Goal: Browse casually: Explore the website without a specific task or goal

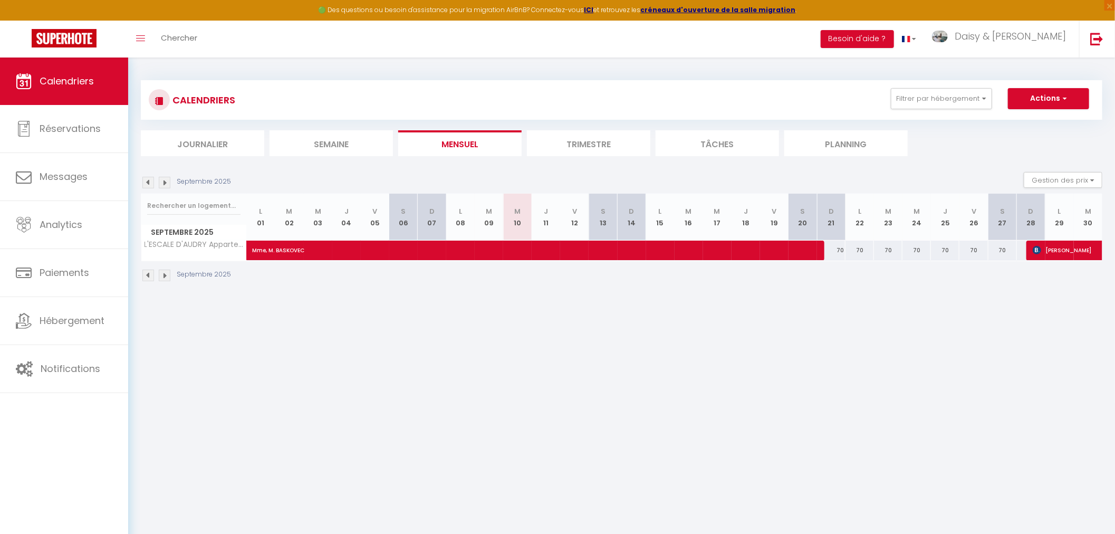
click at [166, 181] on img at bounding box center [165, 183] width 12 height 12
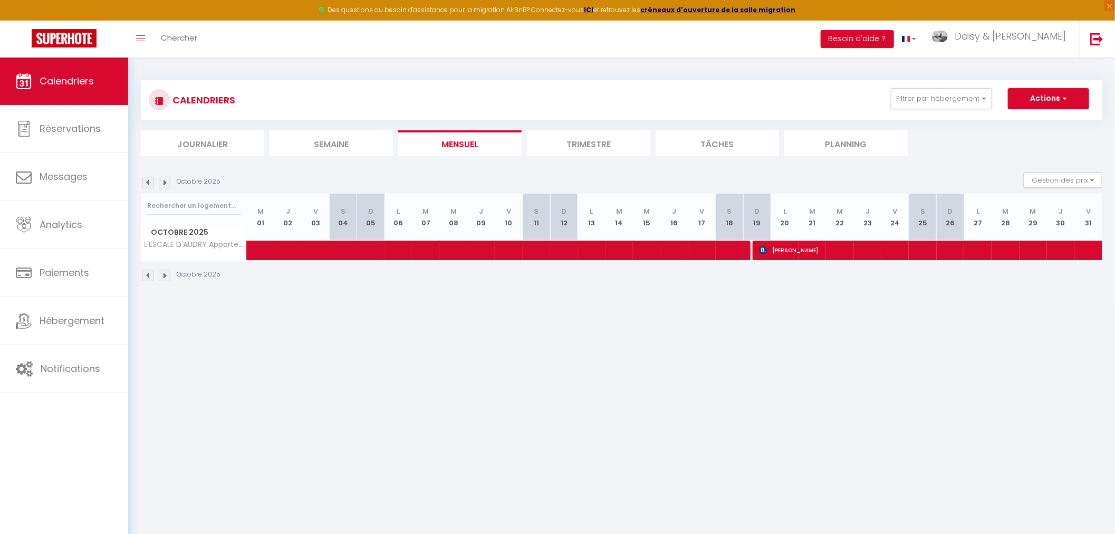
click at [166, 181] on img at bounding box center [165, 183] width 12 height 12
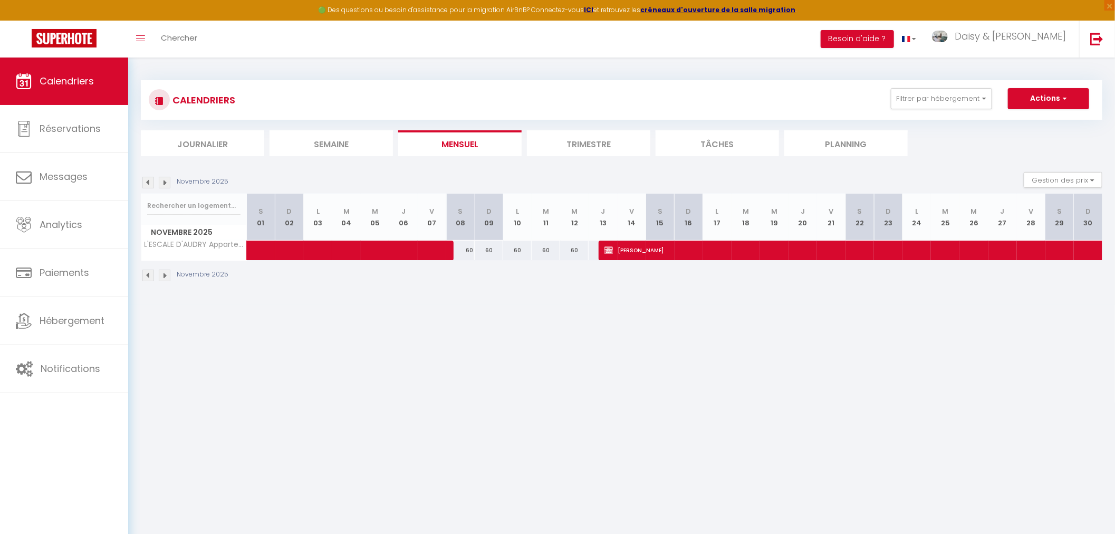
click at [166, 181] on img at bounding box center [165, 183] width 12 height 12
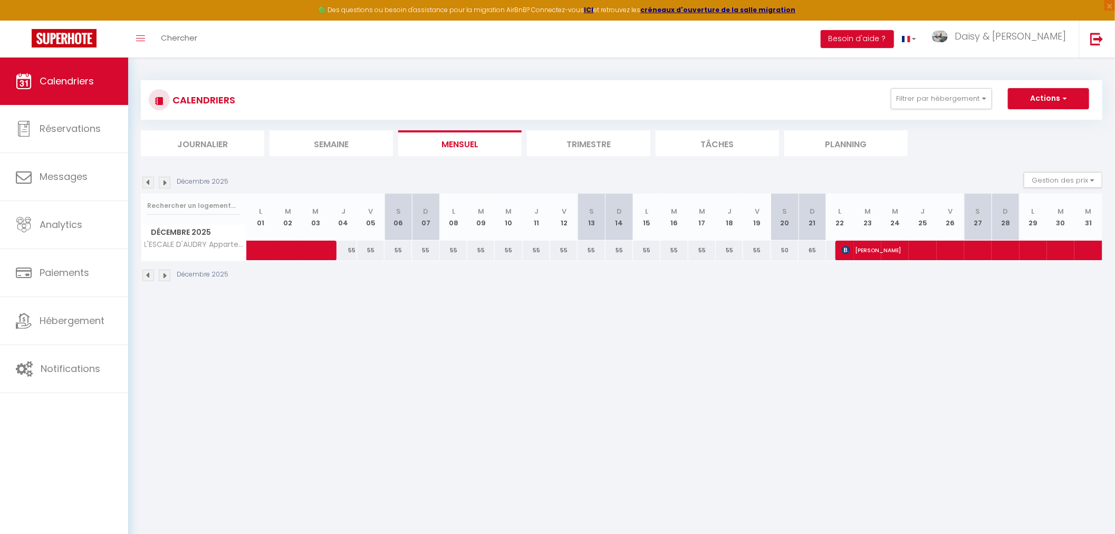
click at [166, 181] on img at bounding box center [165, 183] width 12 height 12
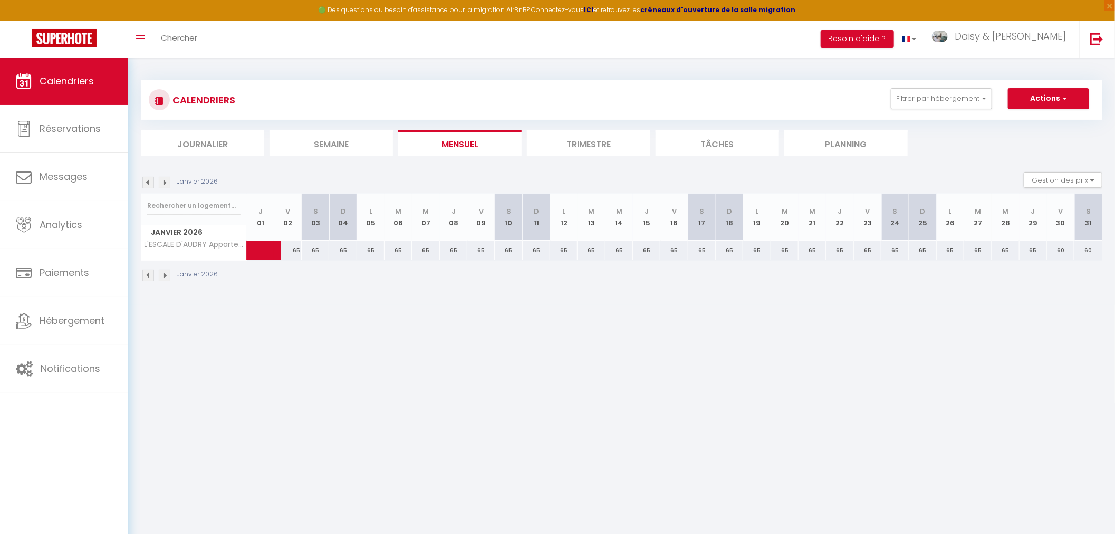
click at [166, 181] on img at bounding box center [165, 183] width 12 height 12
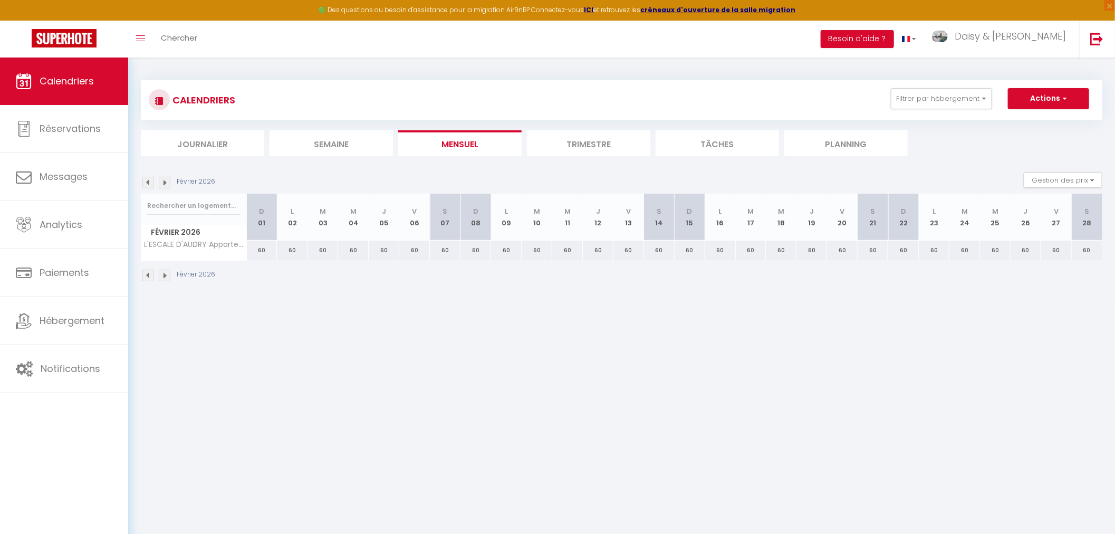
click at [166, 181] on img at bounding box center [165, 183] width 12 height 12
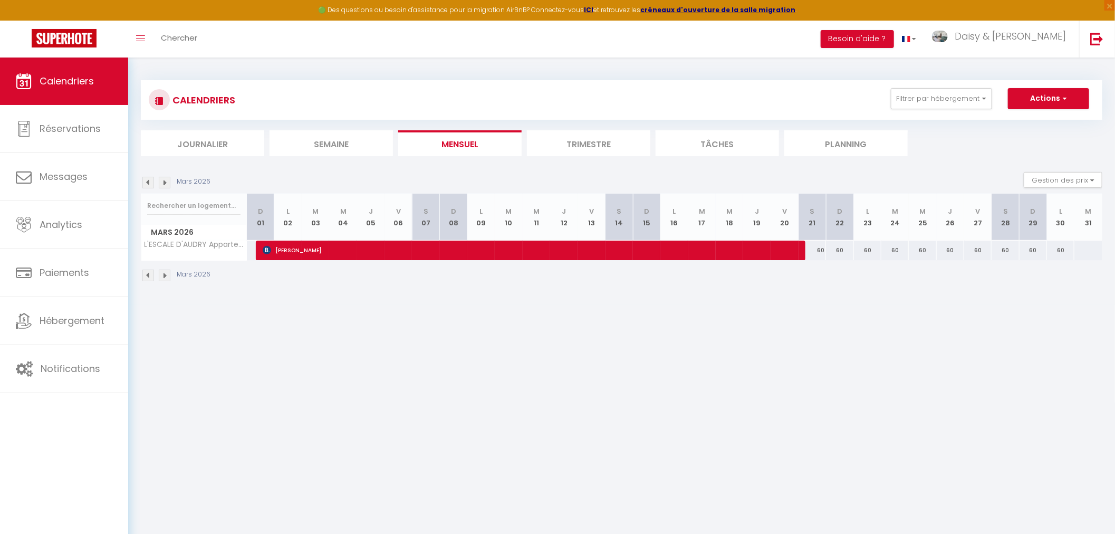
click at [166, 181] on img at bounding box center [165, 183] width 12 height 12
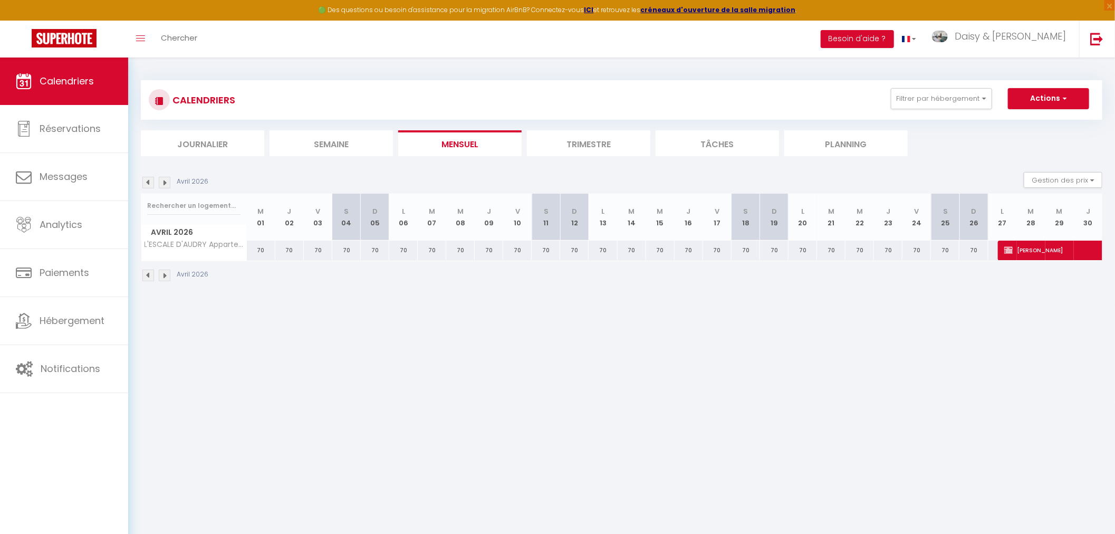
click at [166, 181] on img at bounding box center [165, 183] width 12 height 12
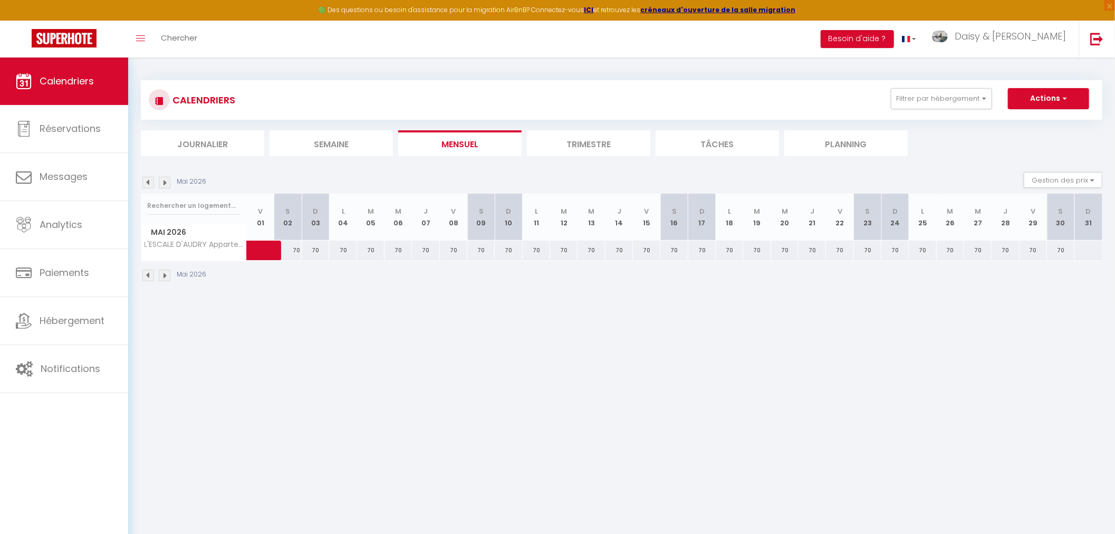
click at [144, 187] on img at bounding box center [148, 183] width 12 height 12
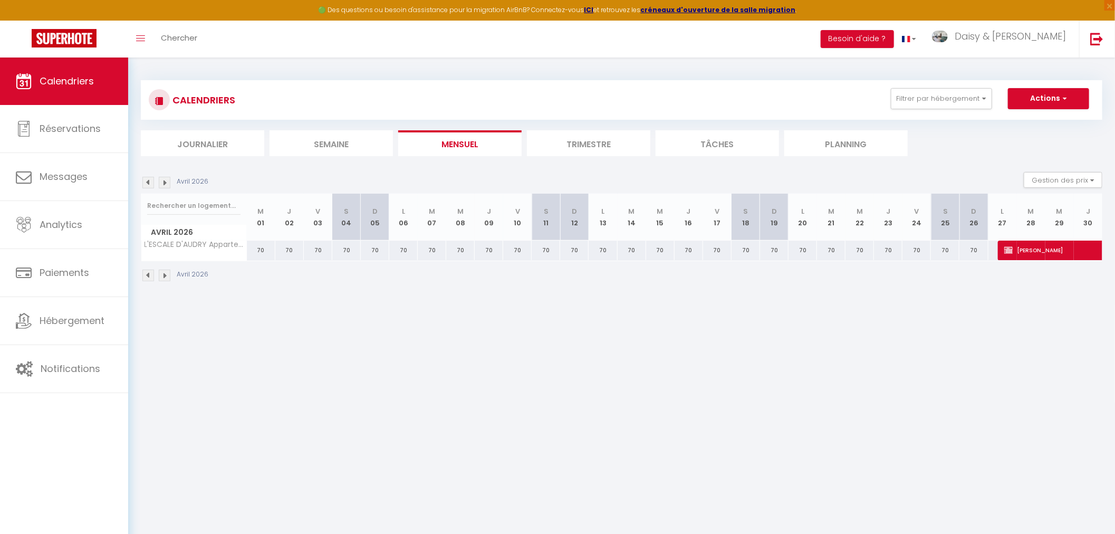
click at [166, 183] on img at bounding box center [165, 183] width 12 height 12
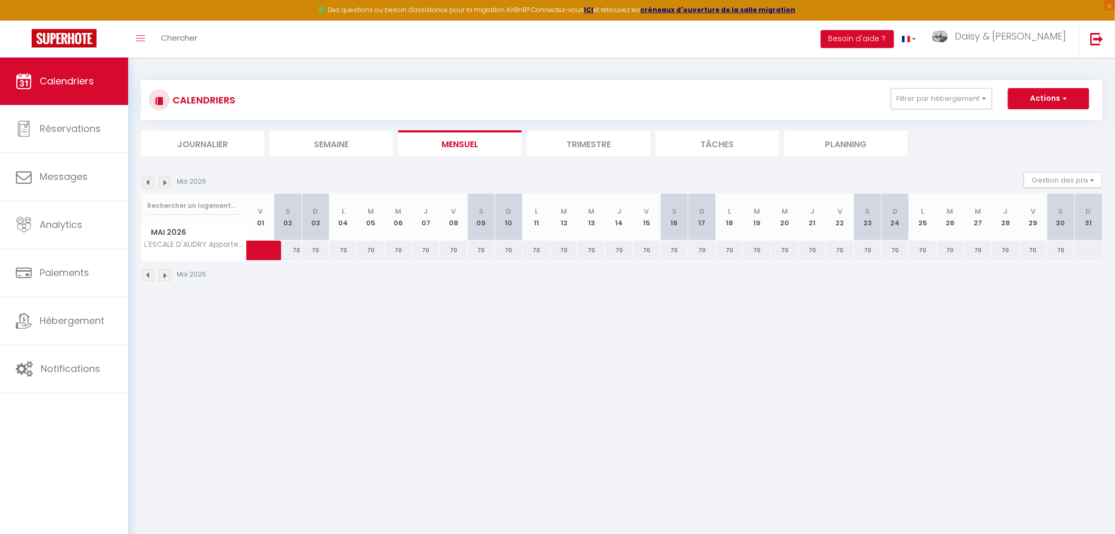
click at [149, 183] on img at bounding box center [148, 183] width 12 height 12
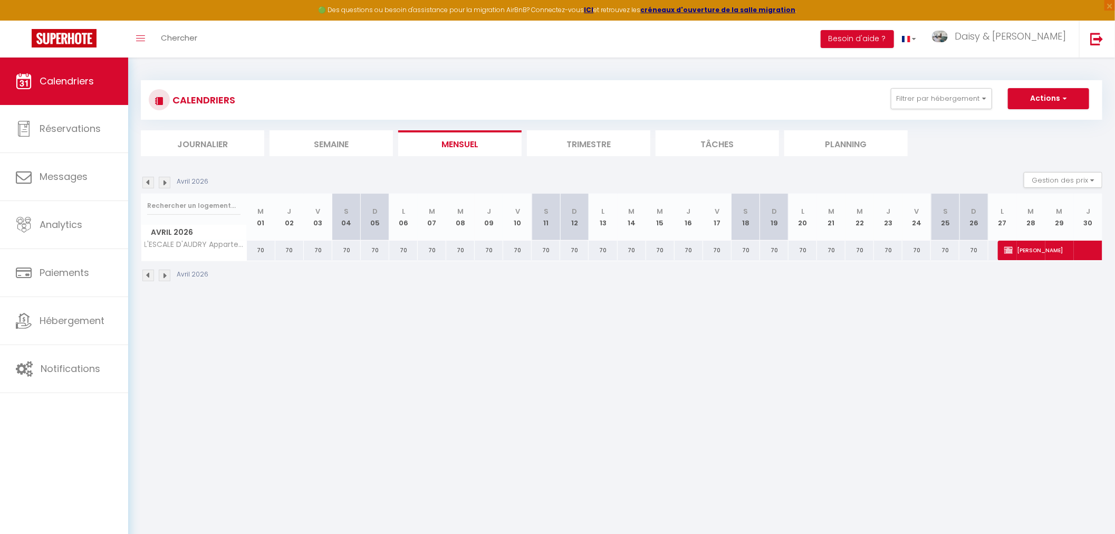
click at [149, 183] on img at bounding box center [148, 183] width 12 height 12
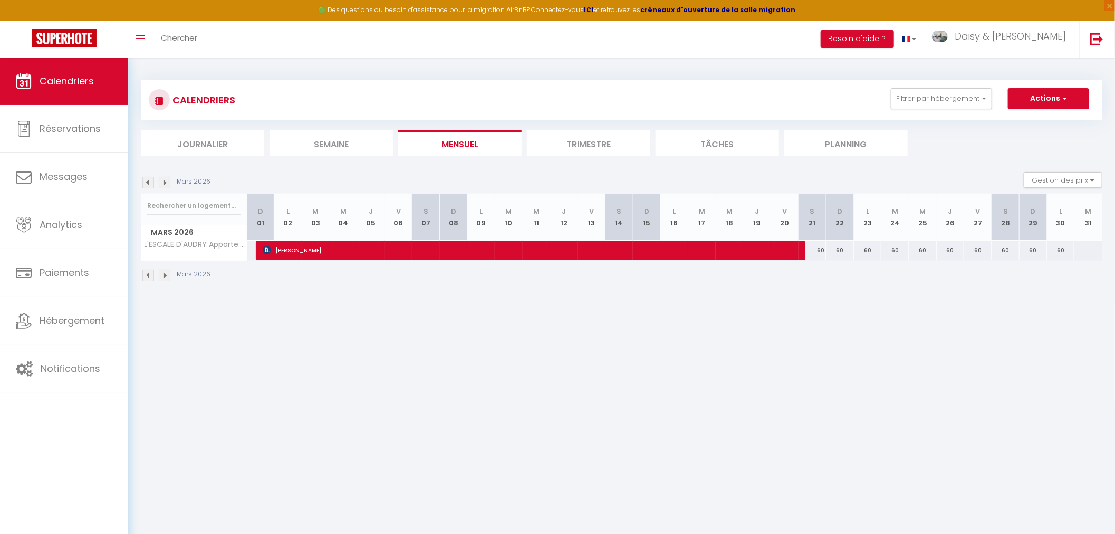
click at [149, 183] on img at bounding box center [148, 183] width 12 height 12
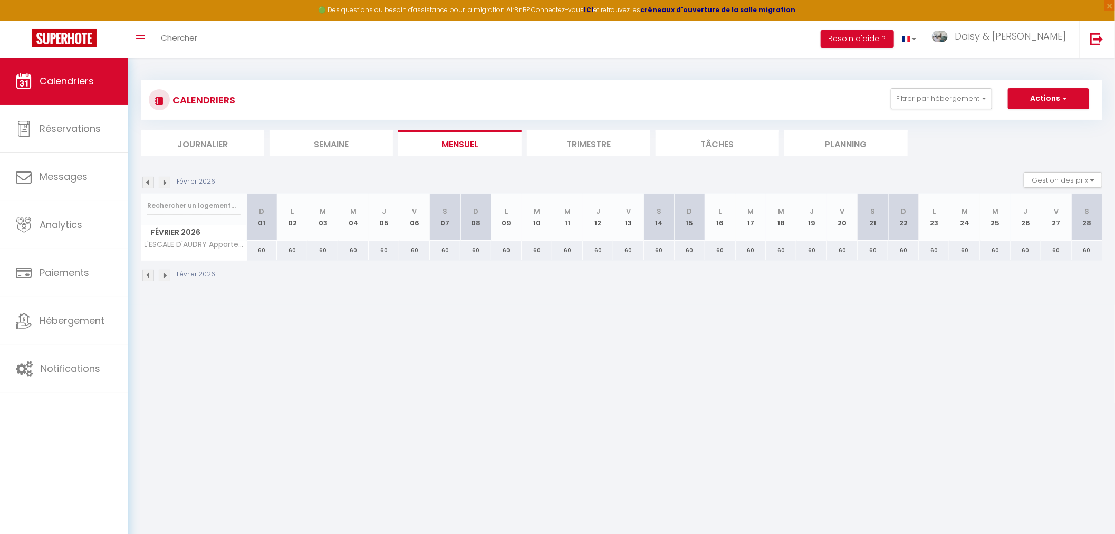
click at [149, 183] on img at bounding box center [148, 183] width 12 height 12
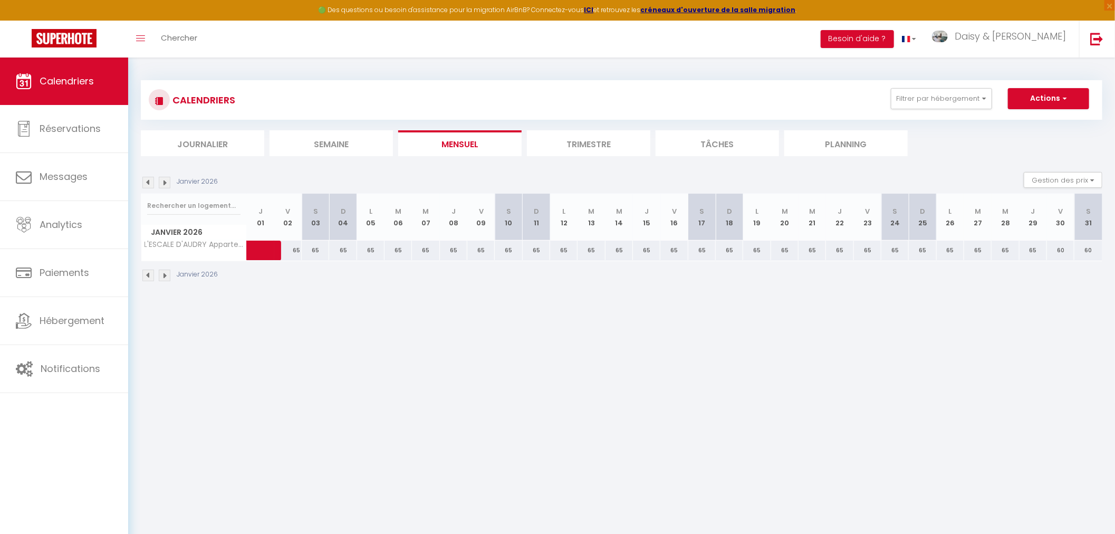
click at [149, 183] on img at bounding box center [148, 183] width 12 height 12
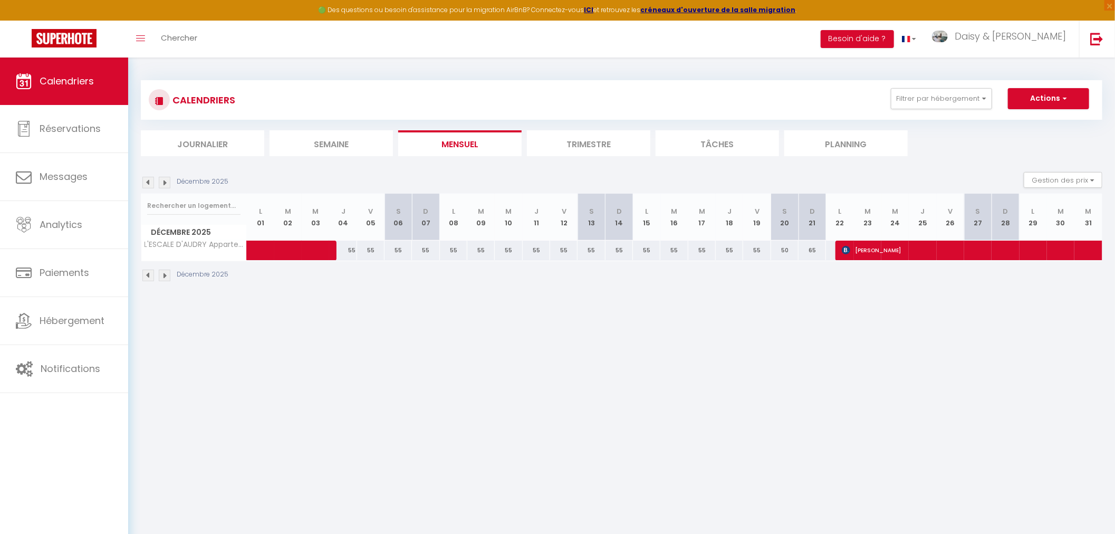
click at [149, 183] on img at bounding box center [148, 183] width 12 height 12
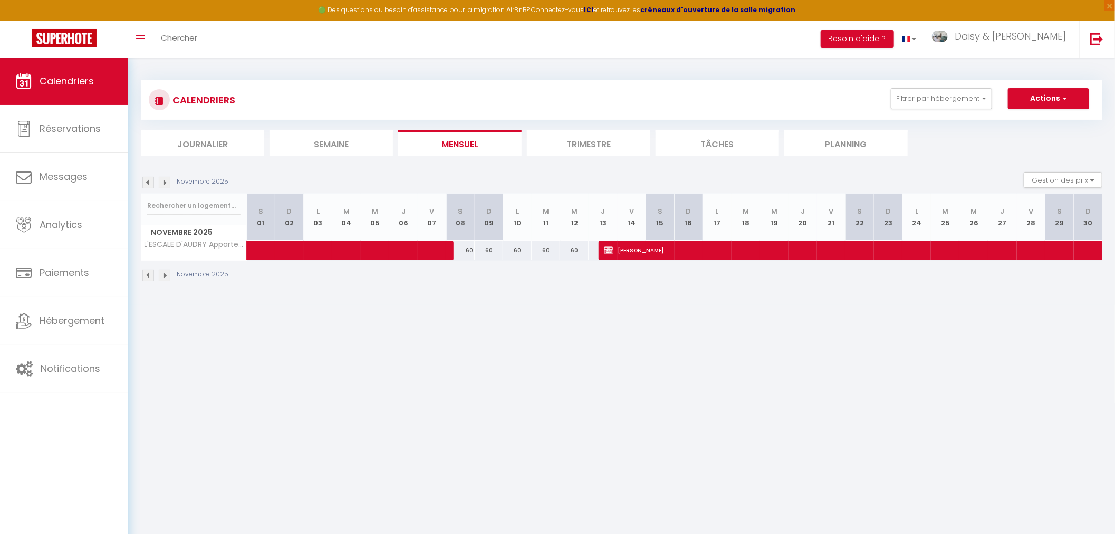
click at [149, 184] on img at bounding box center [148, 183] width 12 height 12
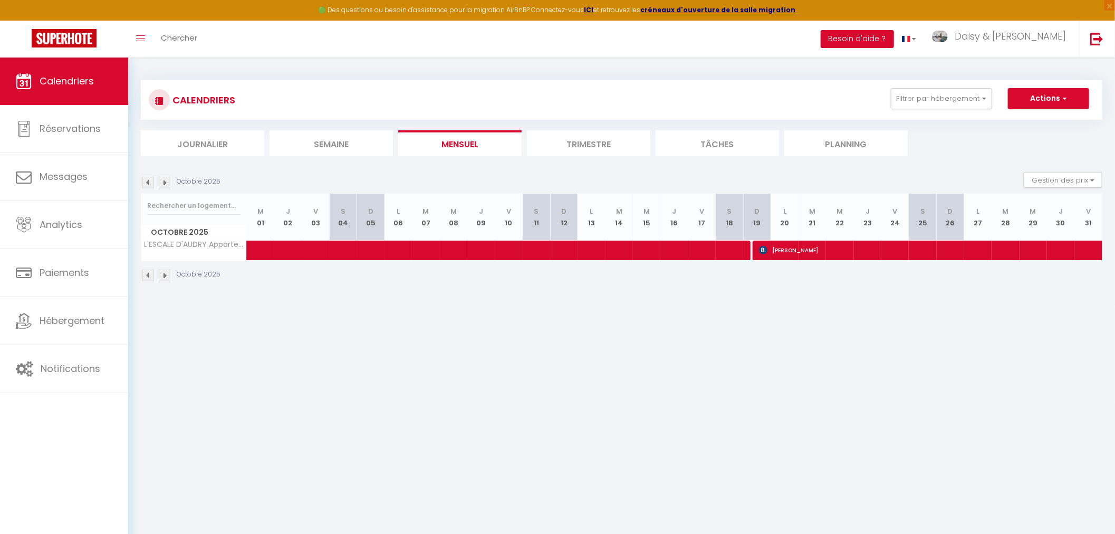
click at [149, 184] on img at bounding box center [148, 183] width 12 height 12
